Goal: Check status: Check status

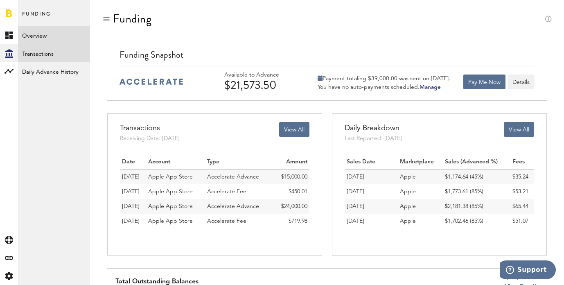
click at [50, 57] on link "Transactions" at bounding box center [54, 53] width 72 height 18
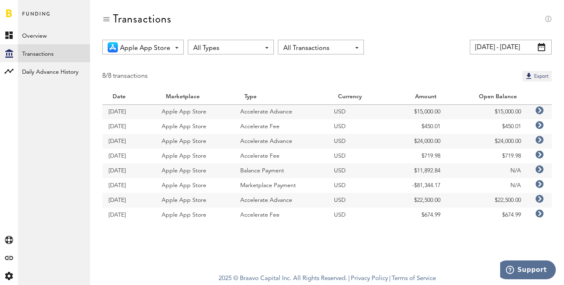
click at [507, 45] on input "[DATE] - [DATE]" at bounding box center [511, 47] width 82 height 15
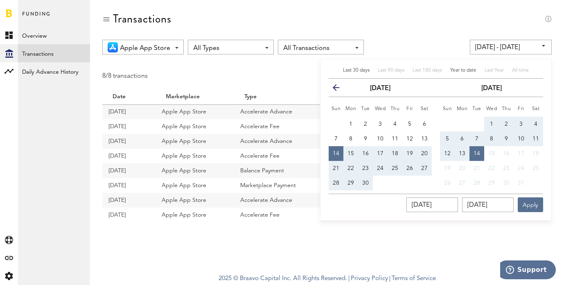
click at [468, 71] on span "Year to date" at bounding box center [463, 70] width 26 height 5
type input "[DATE] - [DATE]"
type input "[DATE]"
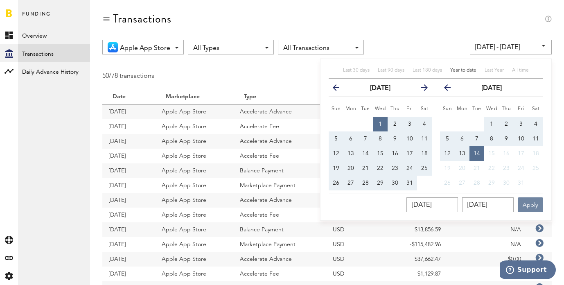
click at [527, 208] on button "Apply" at bounding box center [530, 204] width 25 height 15
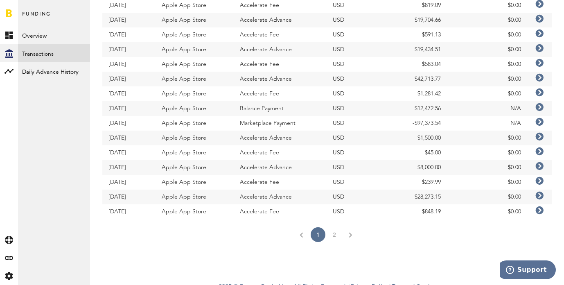
scroll to position [631, 0]
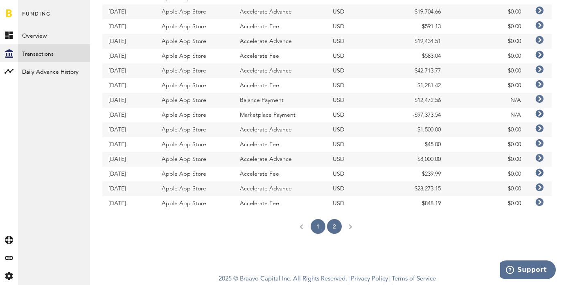
click at [333, 229] on link "2" at bounding box center [334, 226] width 15 height 15
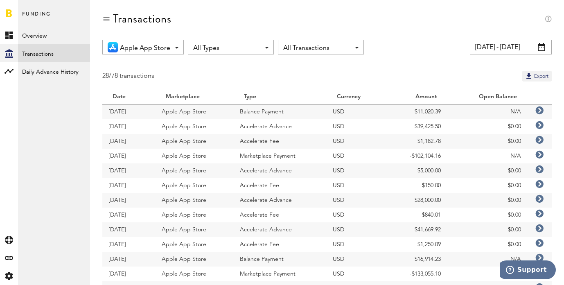
click at [523, 43] on input "[DATE] - [DATE]" at bounding box center [511, 47] width 82 height 15
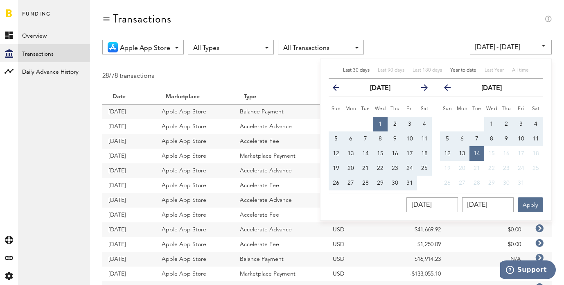
click at [353, 70] on span "Last 30 days" at bounding box center [356, 70] width 27 height 5
type input "[DATE] - [DATE]"
type input "[DATE]"
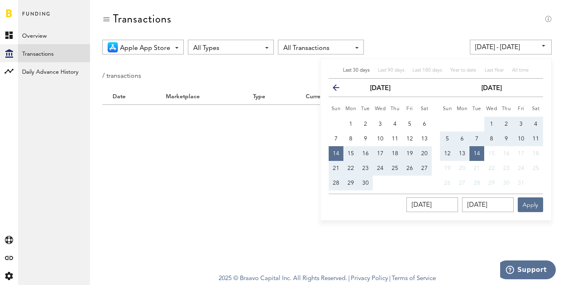
click at [378, 13] on div "Transactions" at bounding box center [327, 25] width 450 height 27
